Goal: Information Seeking & Learning: Understand process/instructions

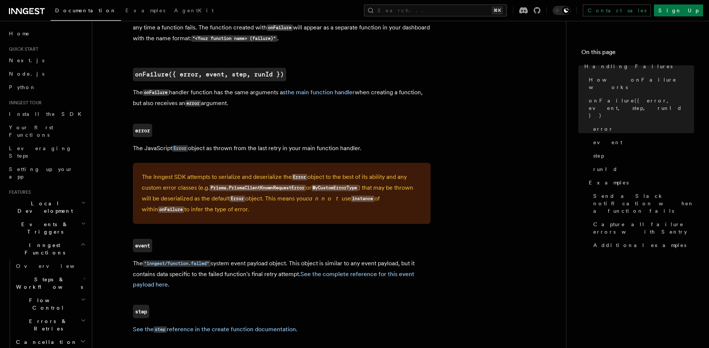
scroll to position [448, 0]
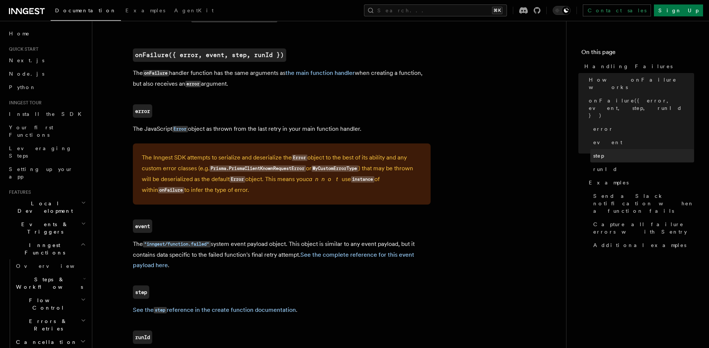
click at [604, 149] on link "step" at bounding box center [642, 155] width 104 height 13
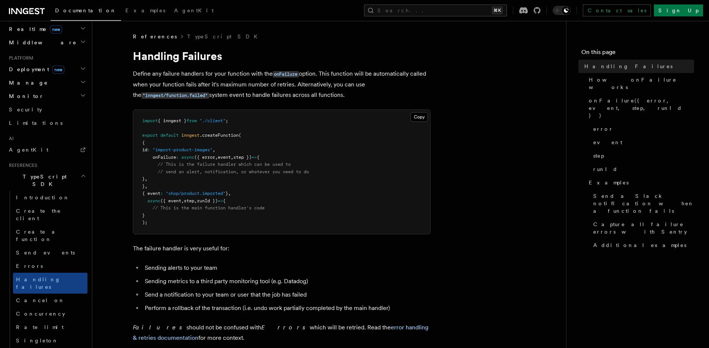
scroll to position [422, 0]
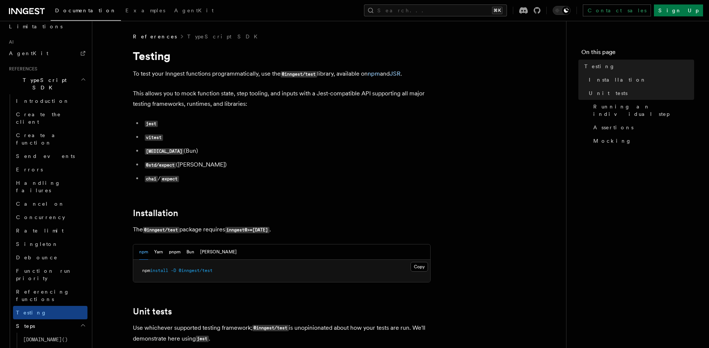
scroll to position [470, 0]
click at [37, 319] on h2 "Steps" at bounding box center [50, 325] width 74 height 13
click at [32, 319] on h2 "Steps" at bounding box center [50, 325] width 74 height 13
click at [32, 336] on span "[DOMAIN_NAME]()" at bounding box center [45, 339] width 45 height 7
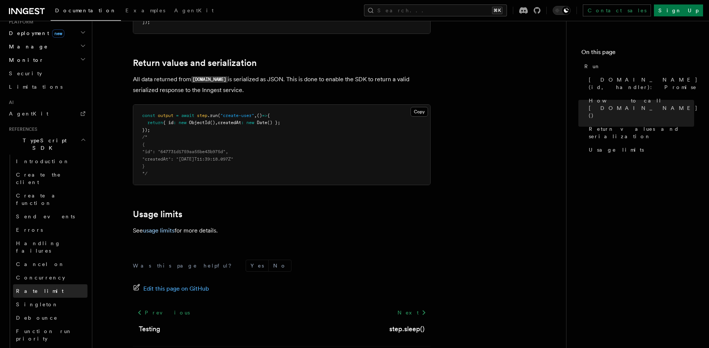
scroll to position [400, 0]
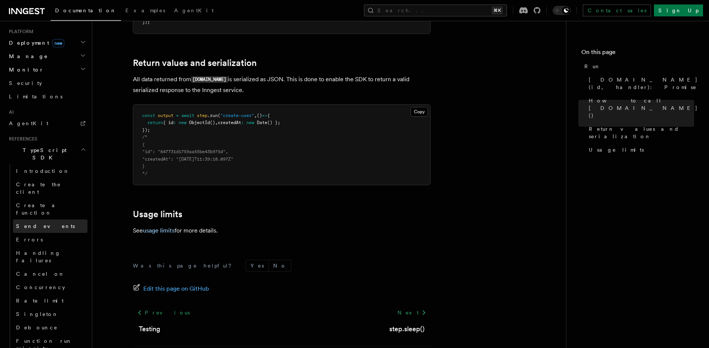
click at [60, 219] on link "Send events" at bounding box center [50, 225] width 74 height 13
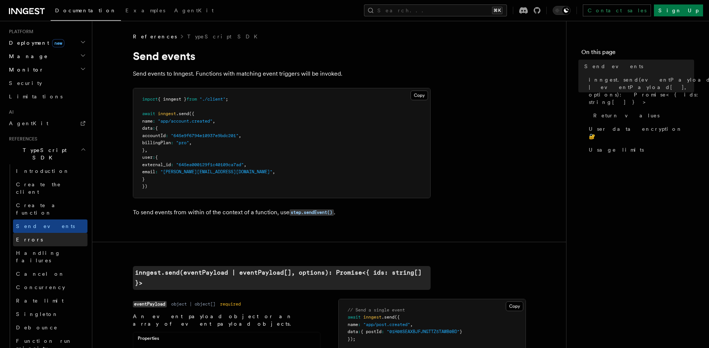
click at [57, 233] on link "Errors" at bounding box center [50, 239] width 74 height 13
